Goal: Information Seeking & Learning: Learn about a topic

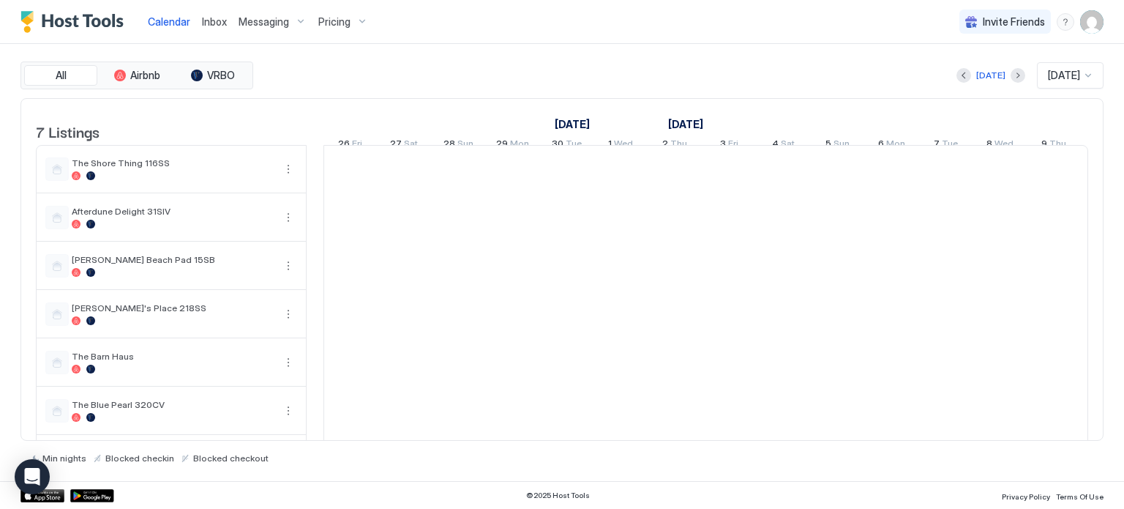
scroll to position [0, 813]
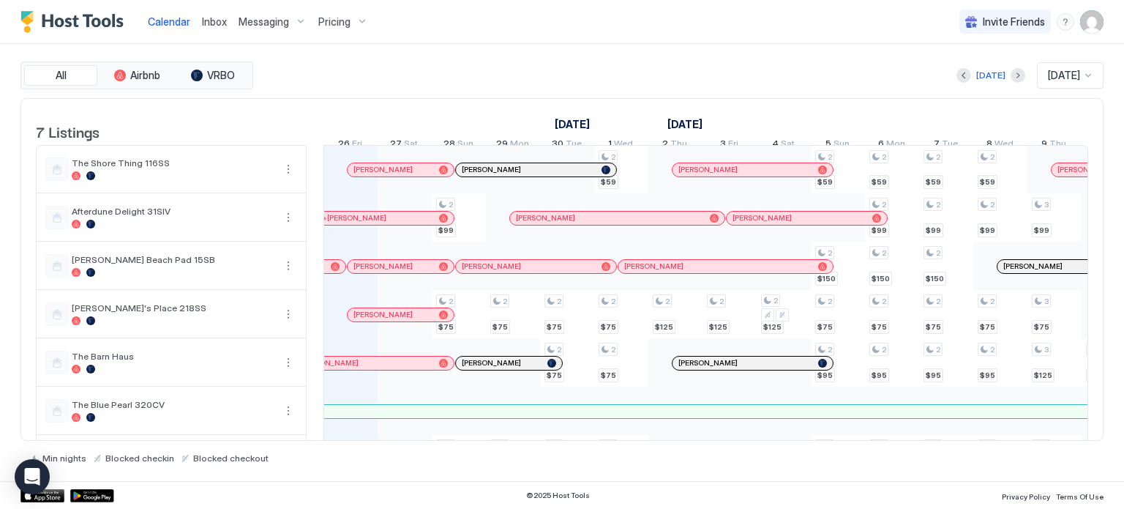
click at [346, 22] on span "Pricing" at bounding box center [334, 21] width 32 height 13
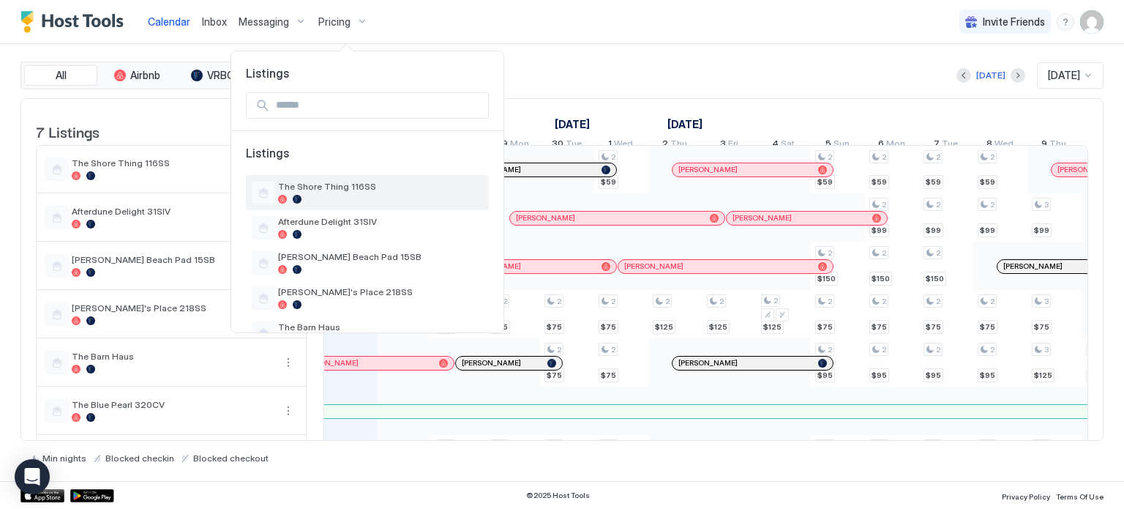
click at [318, 184] on span "The Shore Thing 116SS" at bounding box center [380, 186] width 205 height 11
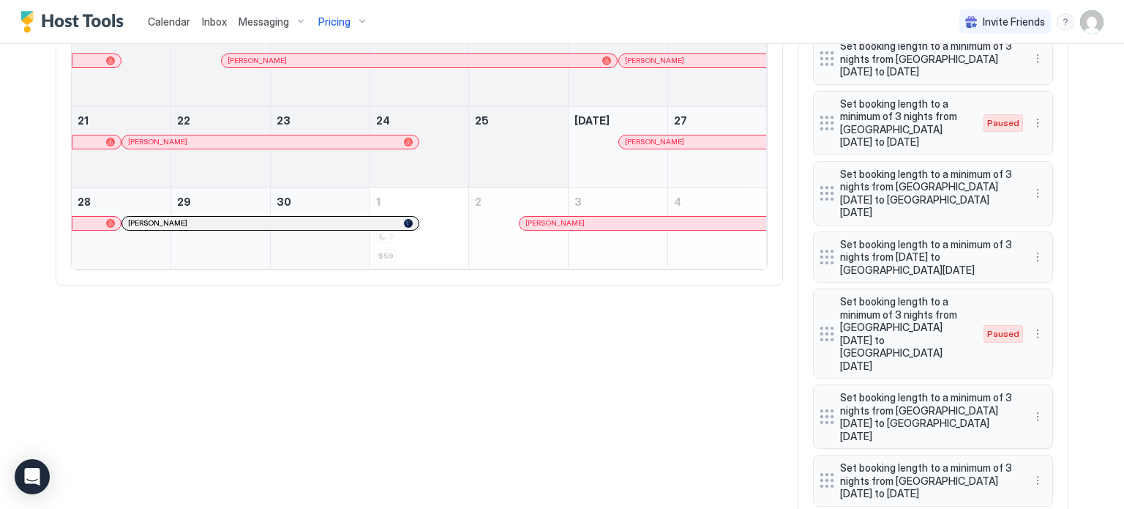
scroll to position [805, 0]
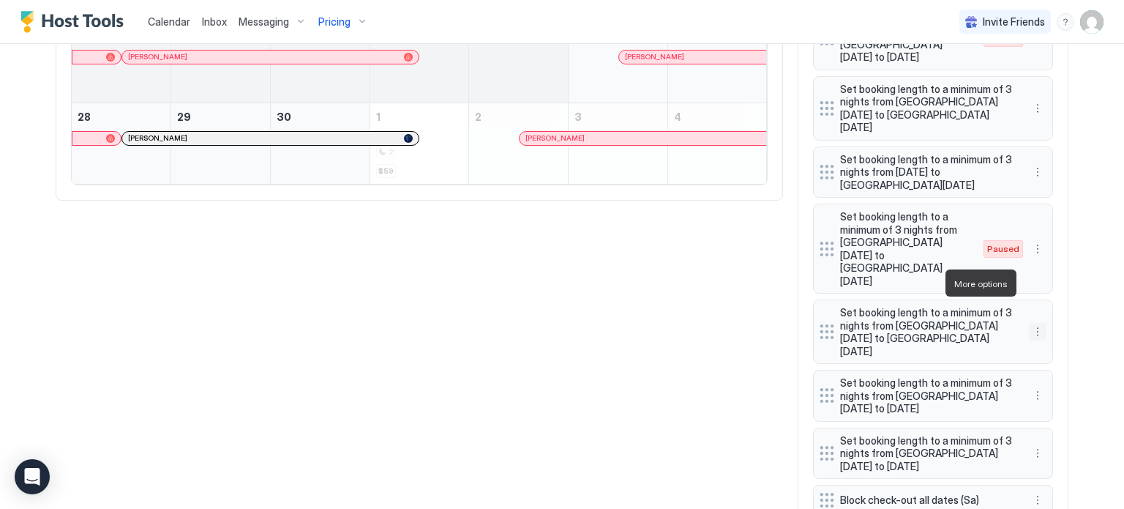
click at [1036, 323] on button "More options" at bounding box center [1038, 332] width 18 height 18
click at [1058, 329] on span "Pause" at bounding box center [1060, 326] width 26 height 11
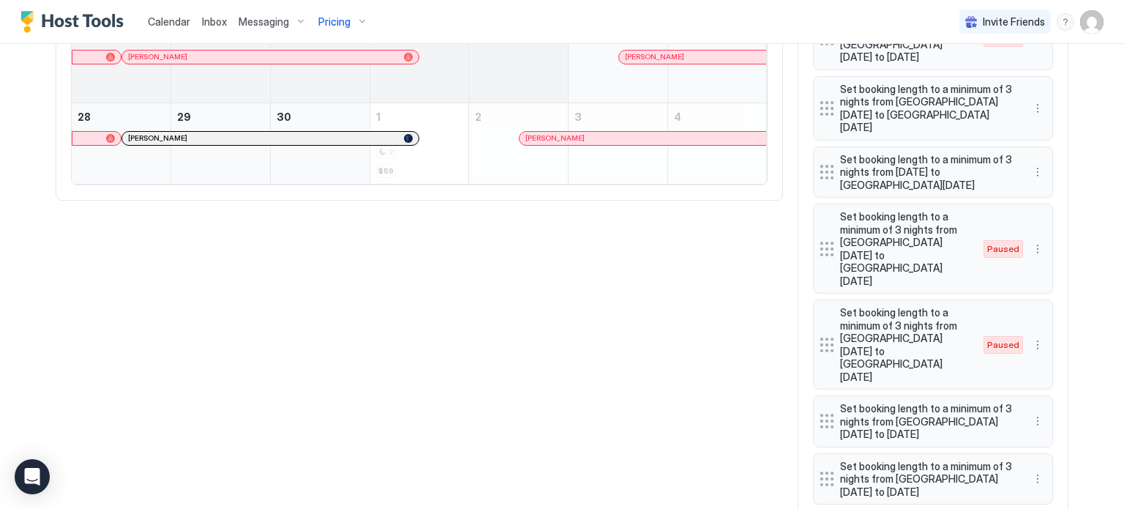
click at [340, 26] on span "Pricing" at bounding box center [334, 21] width 32 height 13
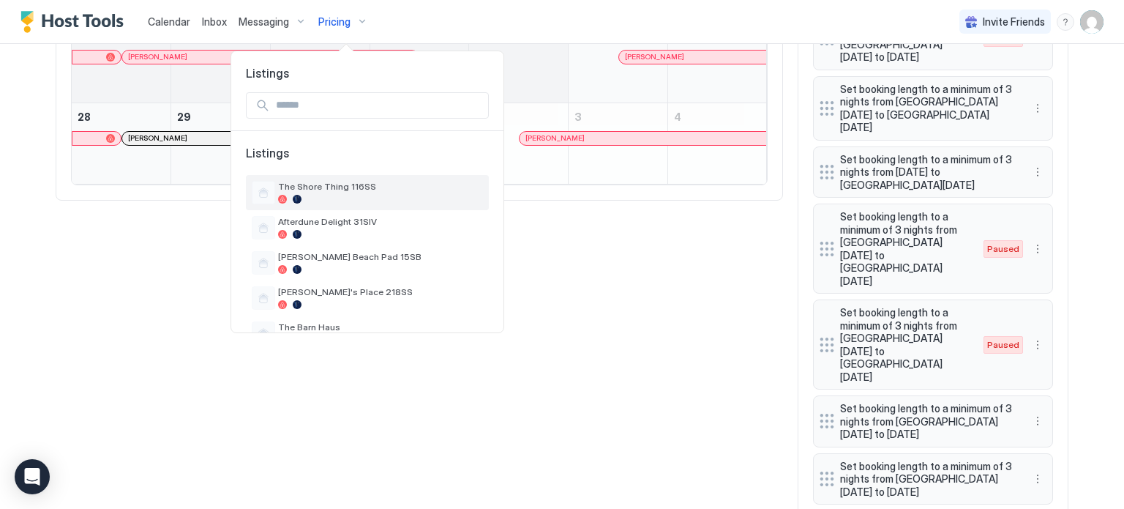
scroll to position [102, 0]
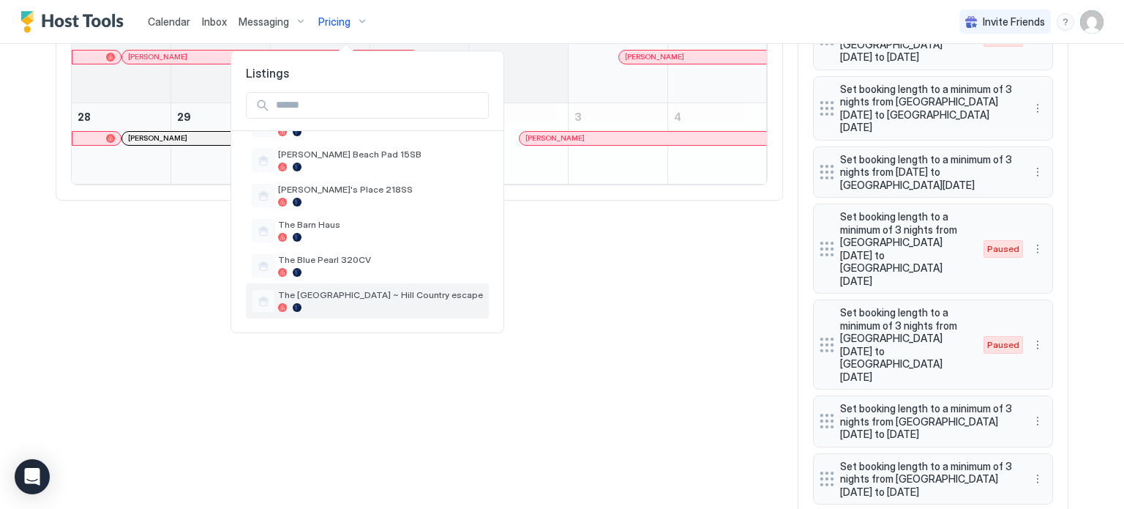
click at [328, 293] on span "The [GEOGRAPHIC_DATA] ~ Hill Country escape" at bounding box center [380, 294] width 205 height 11
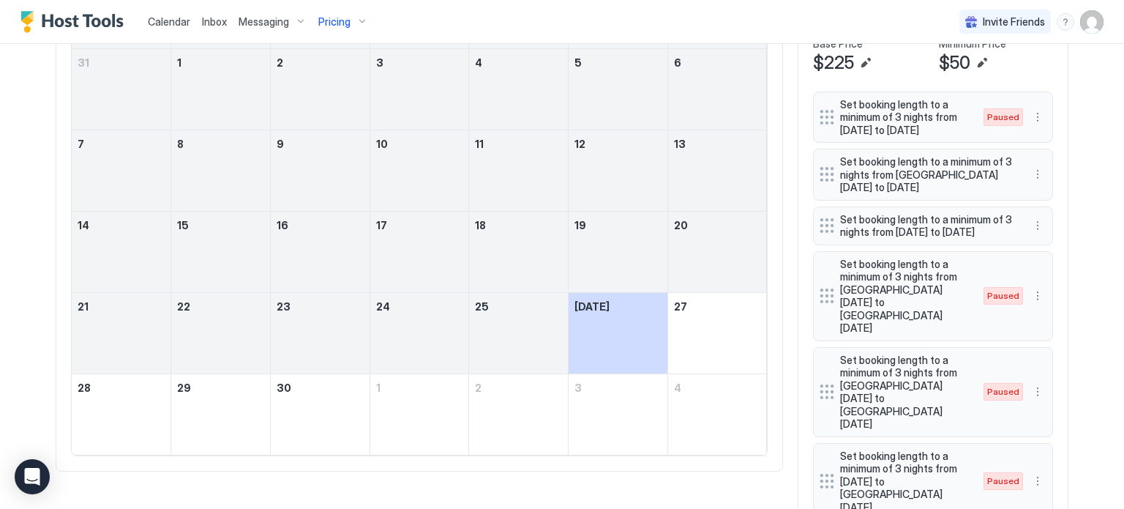
scroll to position [805, 0]
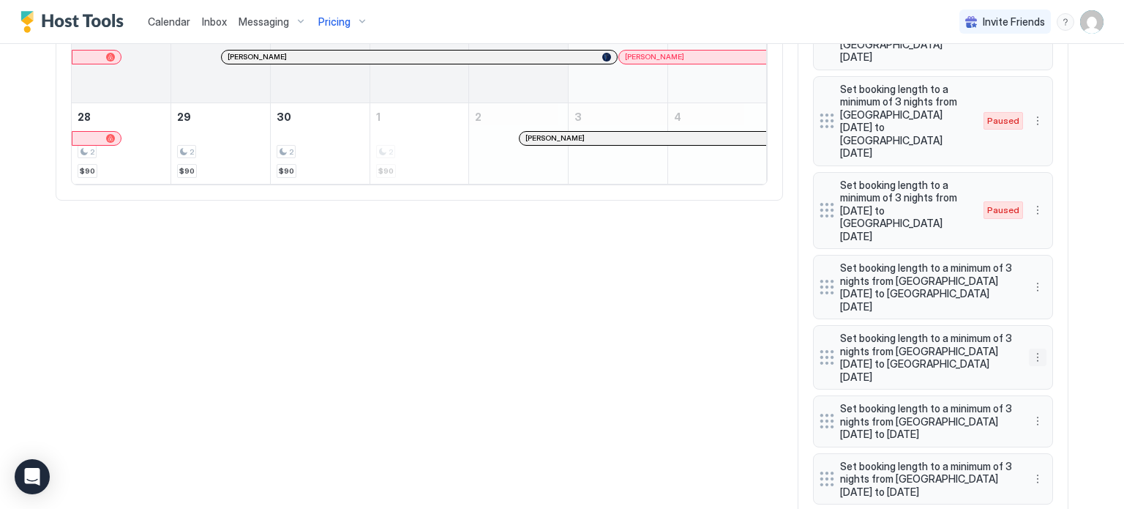
click at [1033, 348] on button "More options" at bounding box center [1038, 357] width 18 height 18
click at [1060, 337] on span "Pause" at bounding box center [1060, 339] width 26 height 11
